Goal: Task Accomplishment & Management: Manage account settings

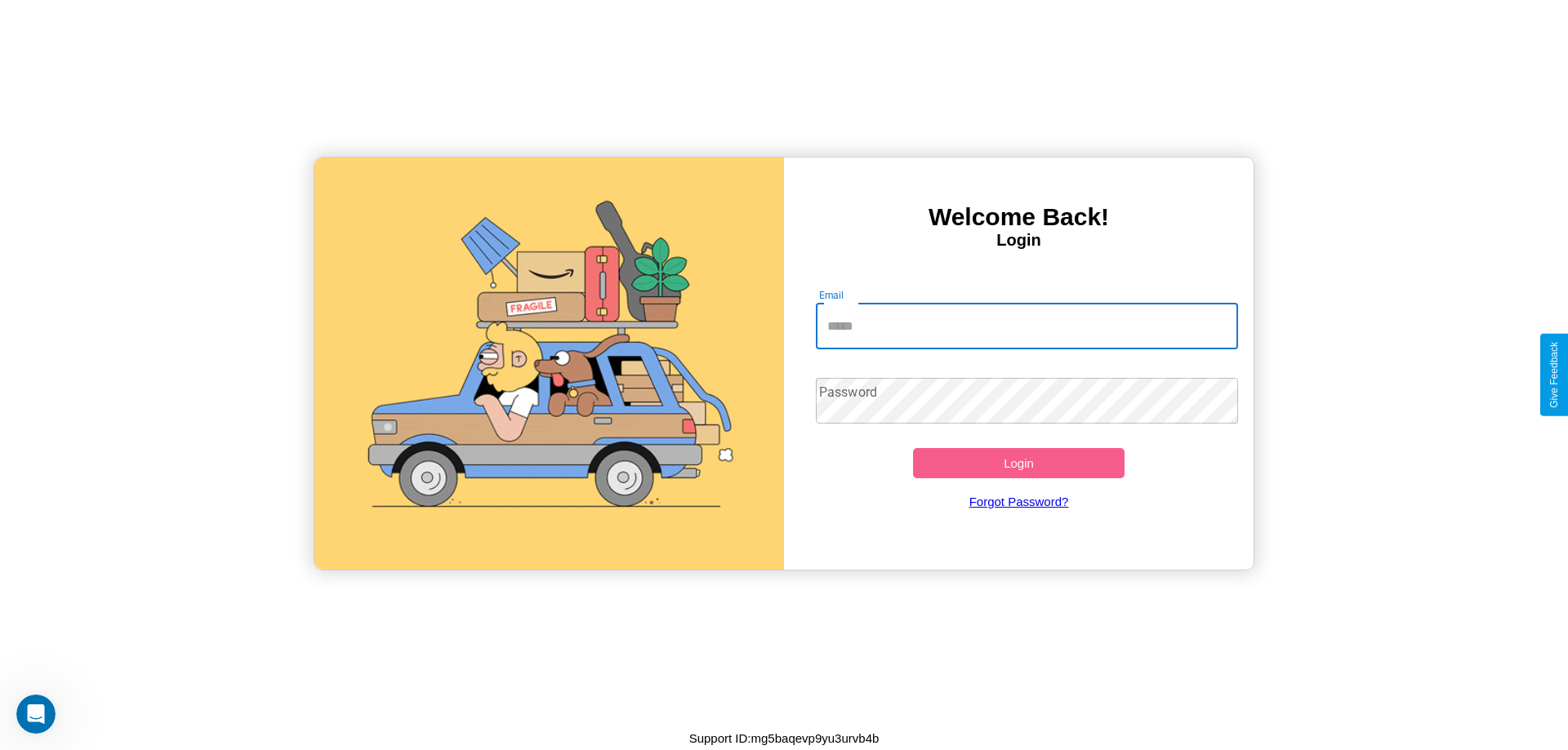
click at [1027, 326] on input "Email" at bounding box center [1028, 326] width 423 height 46
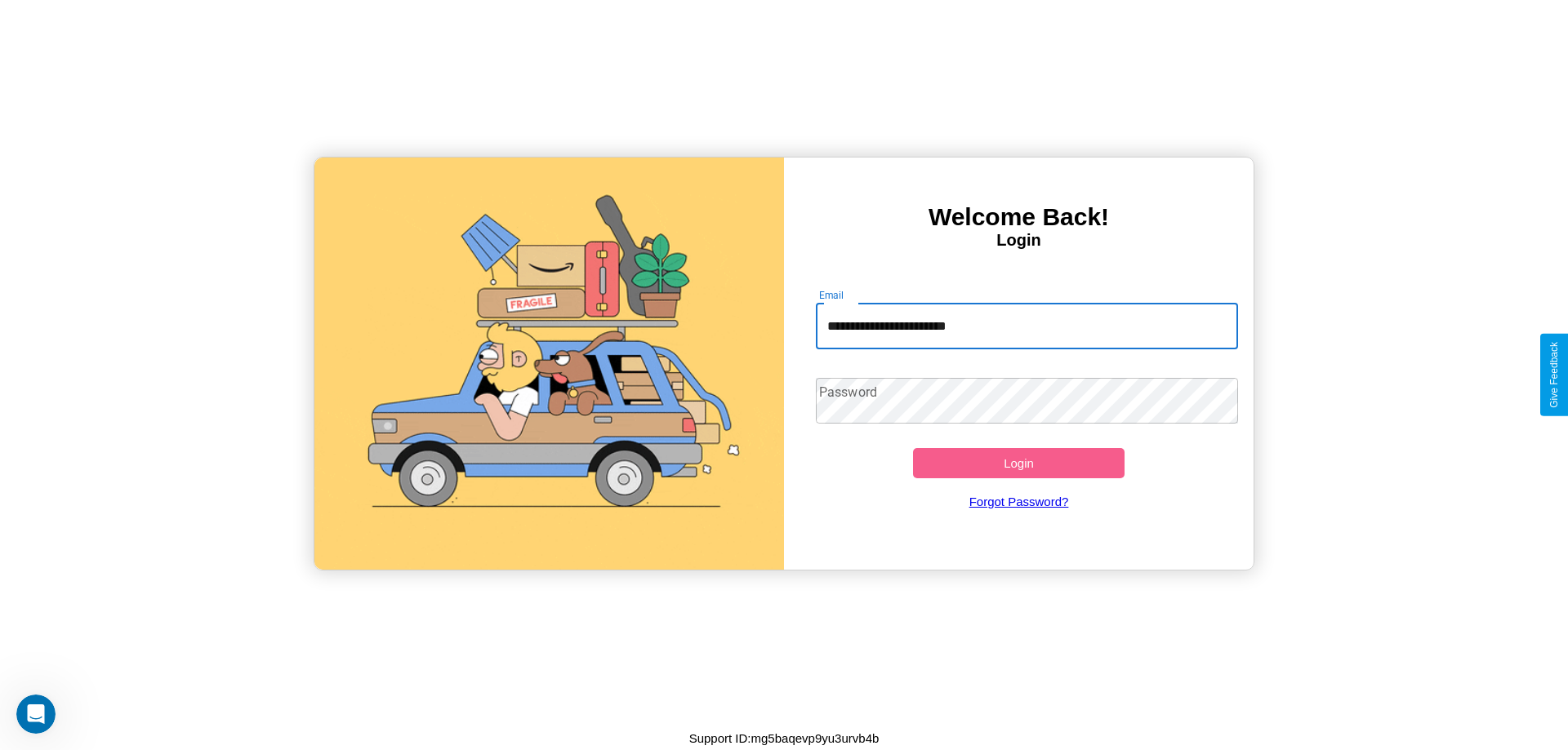
type input "**********"
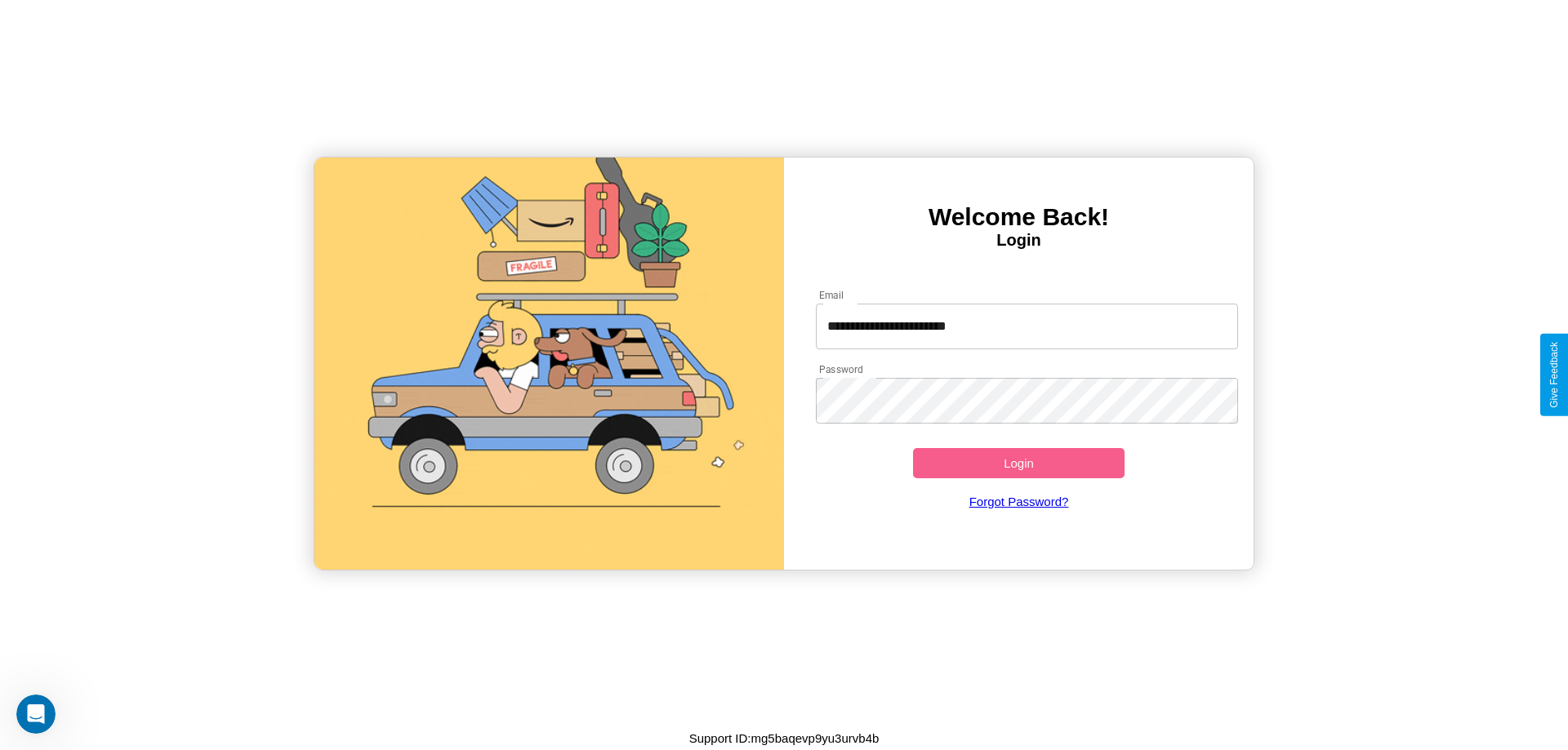
click at [1018, 463] on button "Login" at bounding box center [1018, 463] width 212 height 30
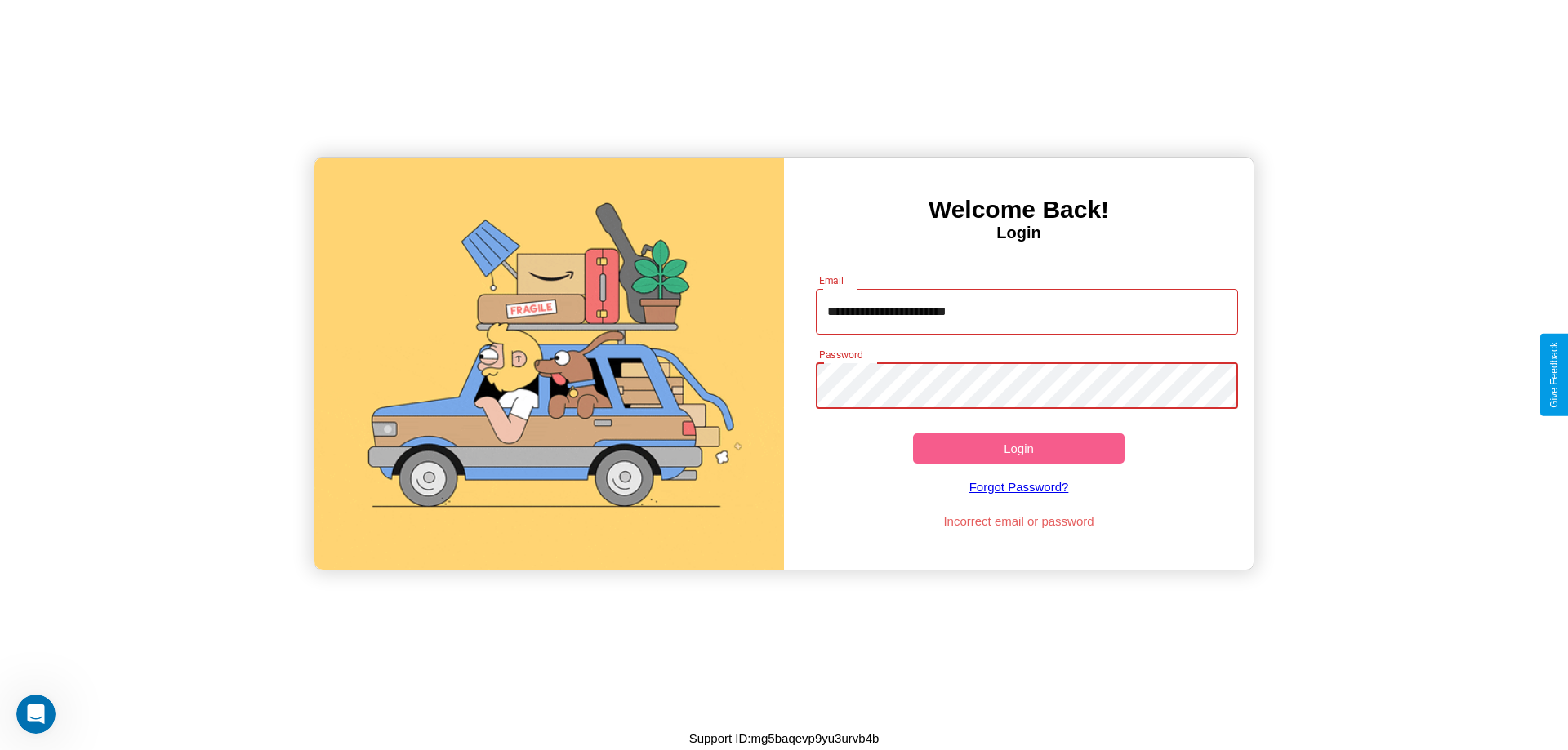
click at [1018, 448] on button "Login" at bounding box center [1018, 449] width 212 height 30
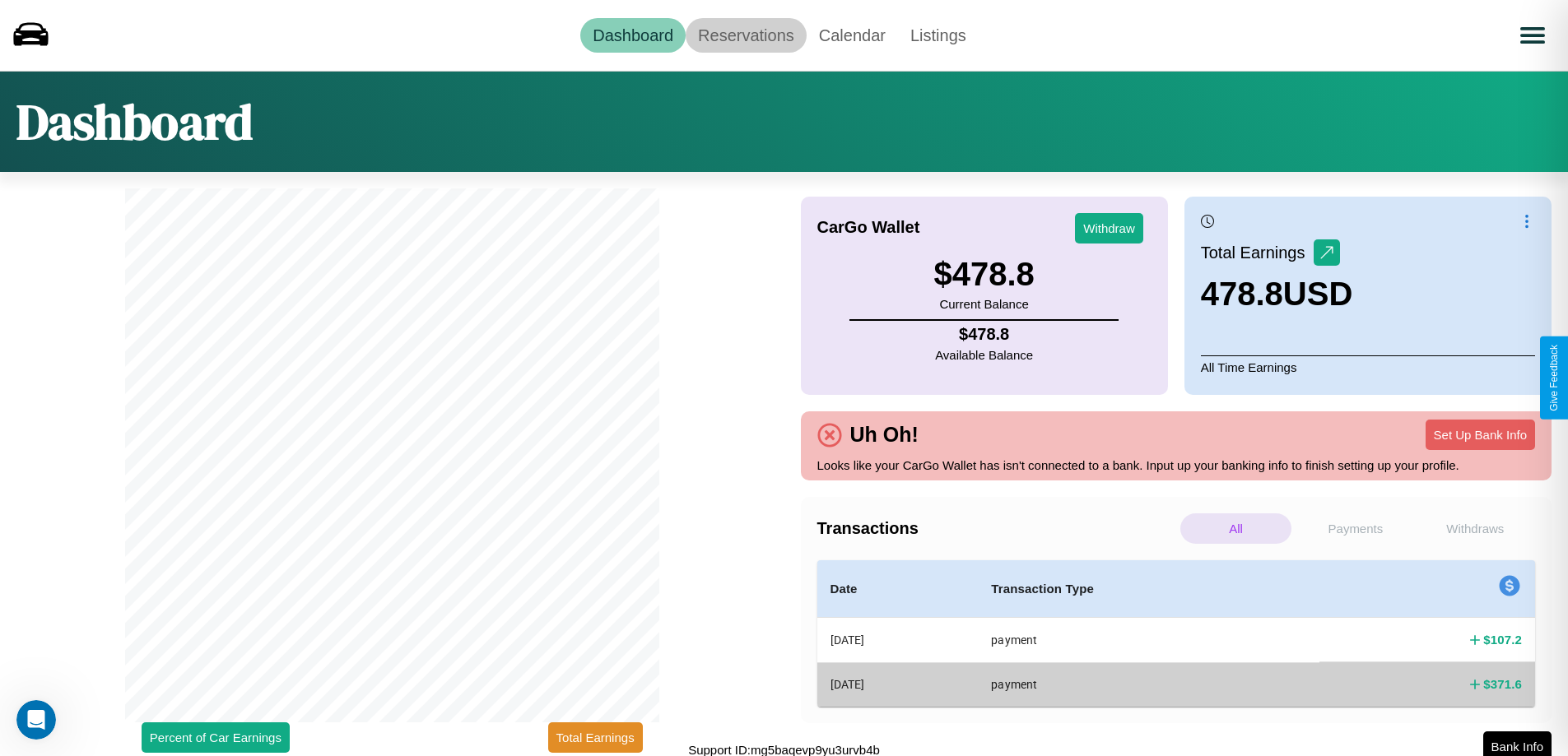
click at [746, 34] on link "Reservations" at bounding box center [746, 35] width 121 height 34
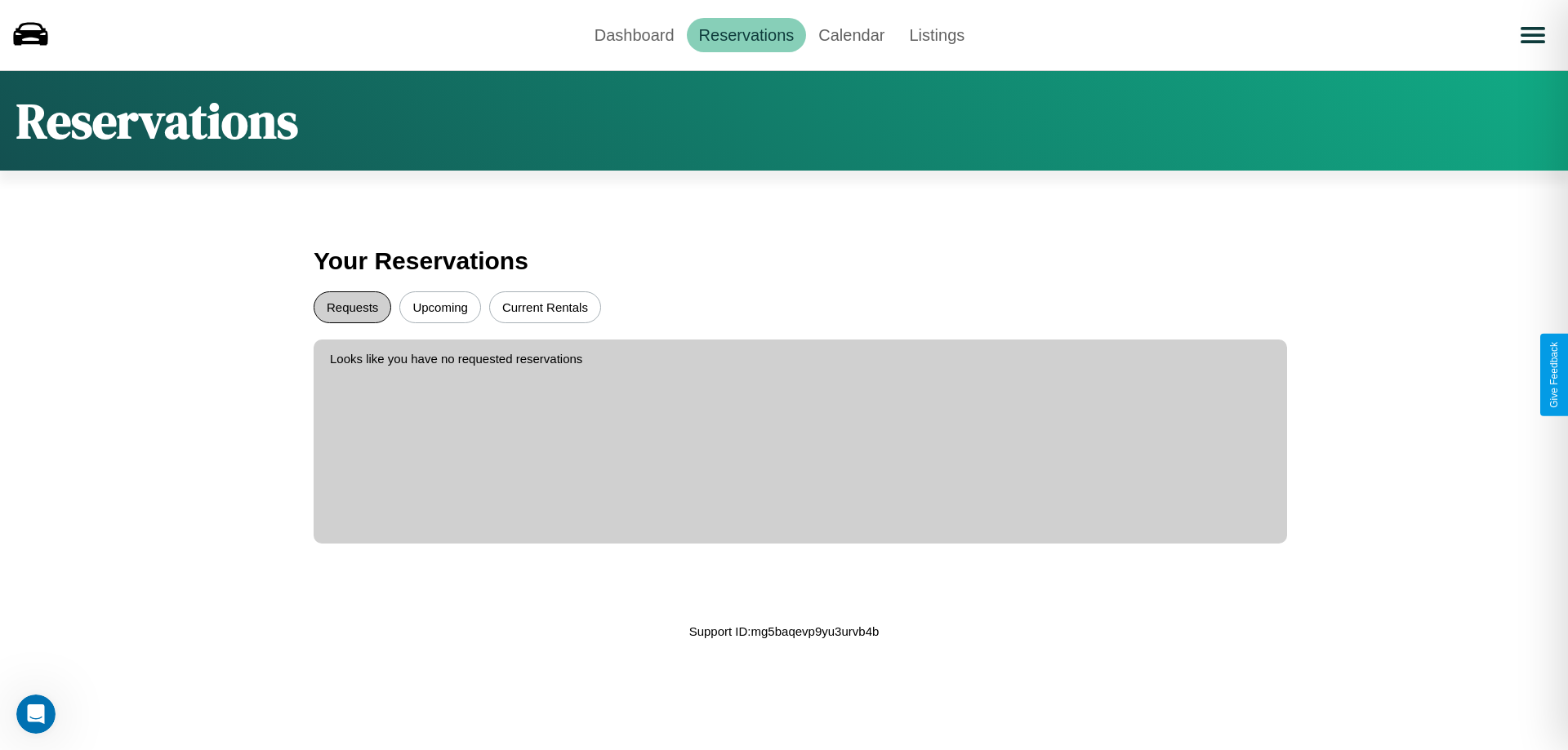
click at [352, 307] on button "Requests" at bounding box center [352, 307] width 77 height 32
click at [545, 307] on button "Current Rentals" at bounding box center [545, 307] width 112 height 32
click at [440, 307] on button "Upcoming" at bounding box center [440, 307] width 81 height 32
click at [634, 34] on link "Dashboard" at bounding box center [635, 35] width 105 height 34
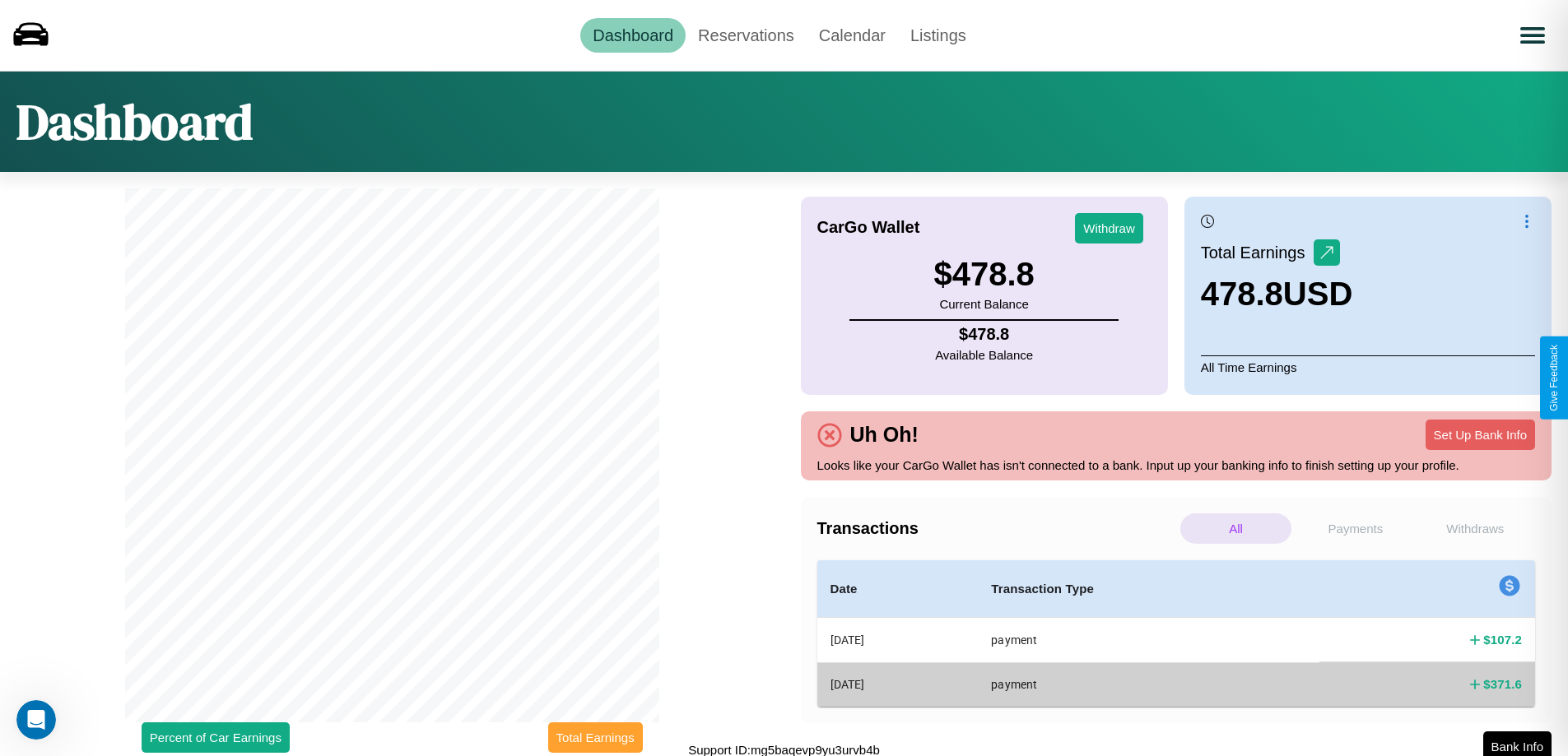
click at [595, 738] on button "Total Earnings" at bounding box center [595, 738] width 94 height 30
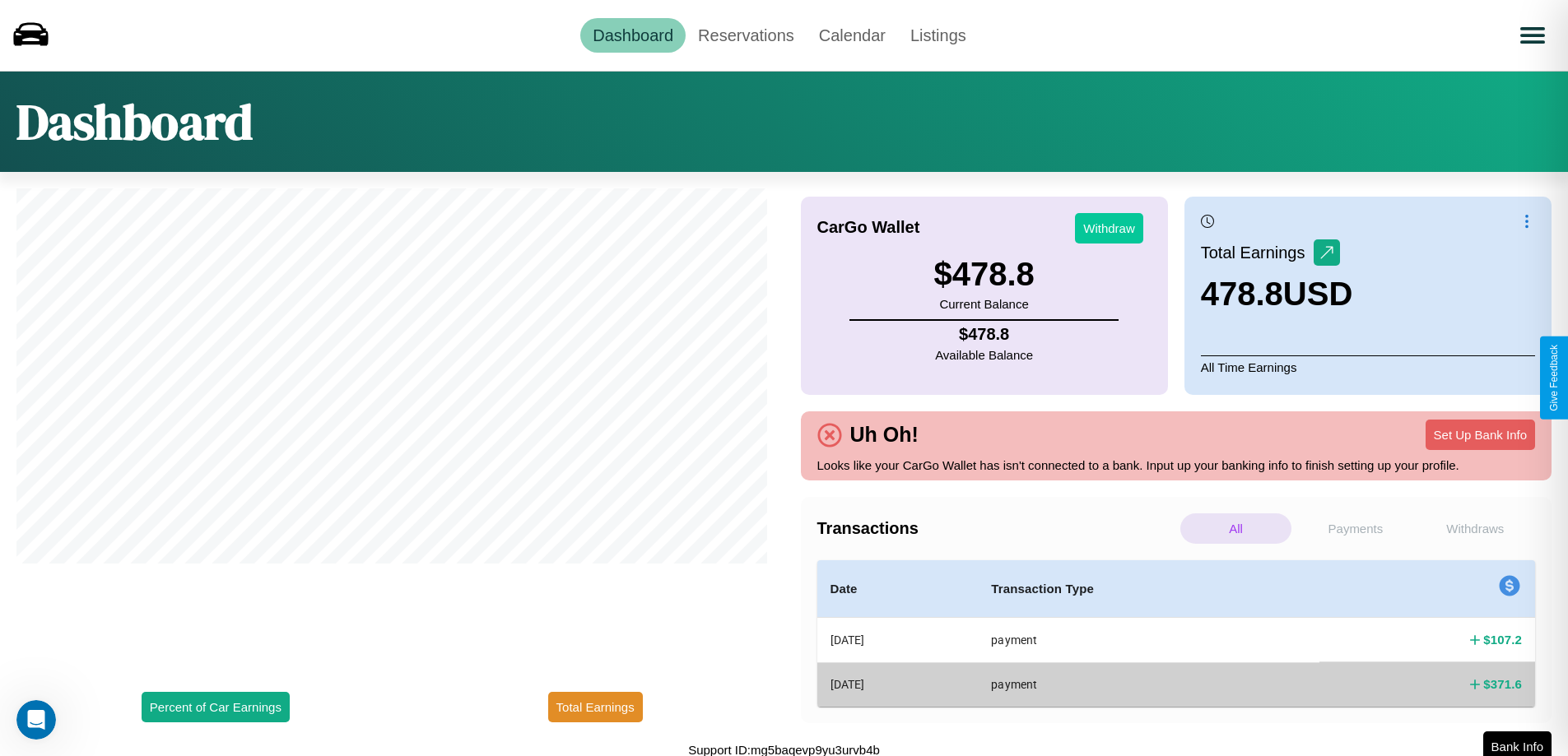
click at [1109, 228] on button "Withdraw" at bounding box center [1109, 228] width 69 height 30
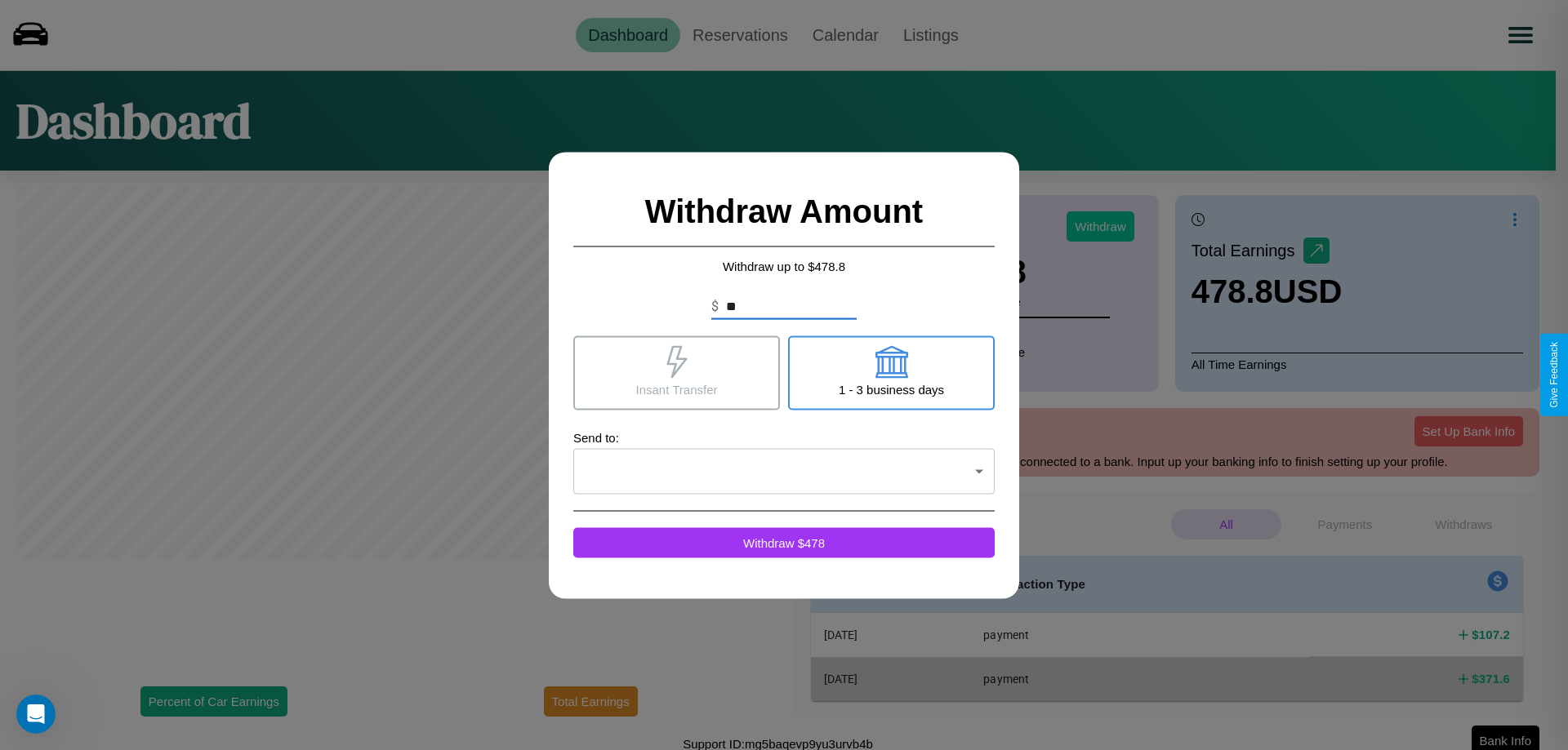
type input "*"
type input "***"
